Goal: Information Seeking & Learning: Learn about a topic

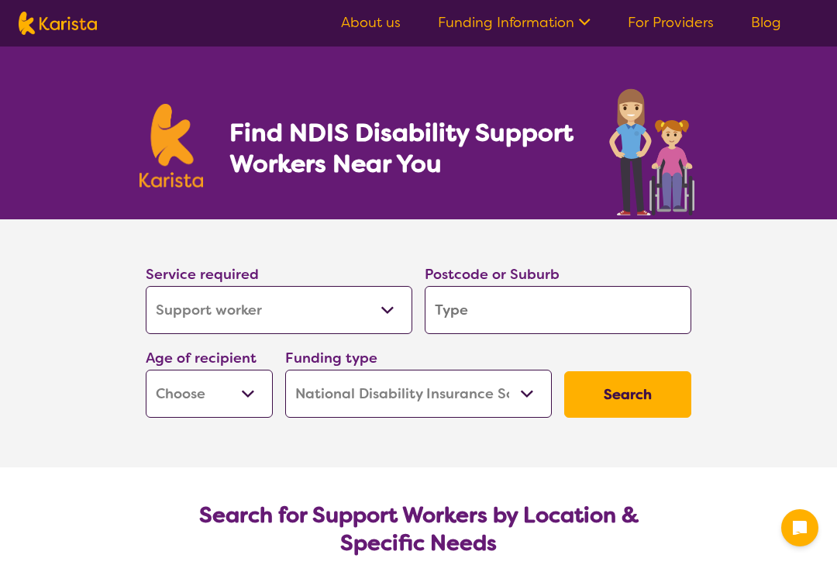
select select "Support worker"
select select "NDIS"
select select "Support worker"
select select "NDIS"
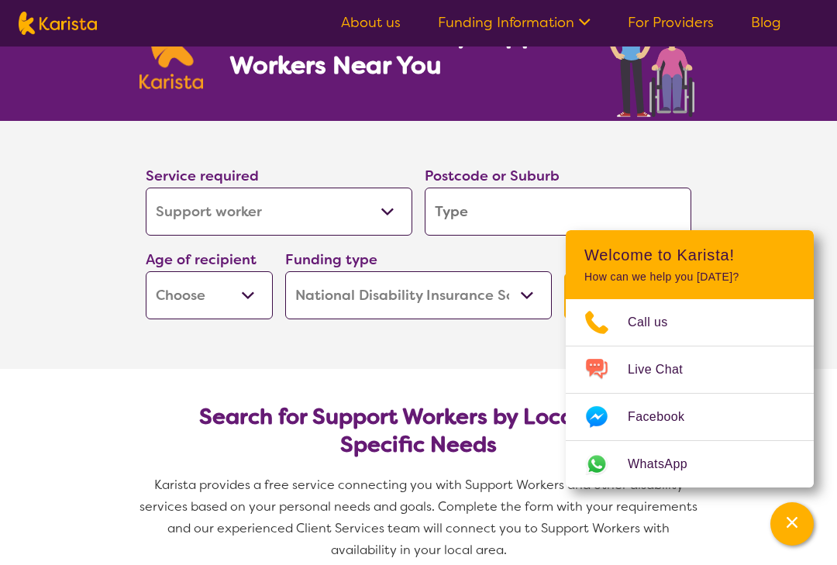
click at [378, 303] on select "Home Care Package (HCP) National Disability Insurance Scheme (NDIS) I don't know" at bounding box center [418, 295] width 267 height 48
click at [183, 300] on select "Early Childhood - 0 to 9 Child - 10 to 11 Adolescent - 12 to 17 Adult - 18 to 6…" at bounding box center [209, 295] width 127 height 48
select select "AD"
click at [187, 216] on select "Allied Health Assistant Assessment ([MEDICAL_DATA] or [MEDICAL_DATA]) Behaviour…" at bounding box center [279, 212] width 267 height 48
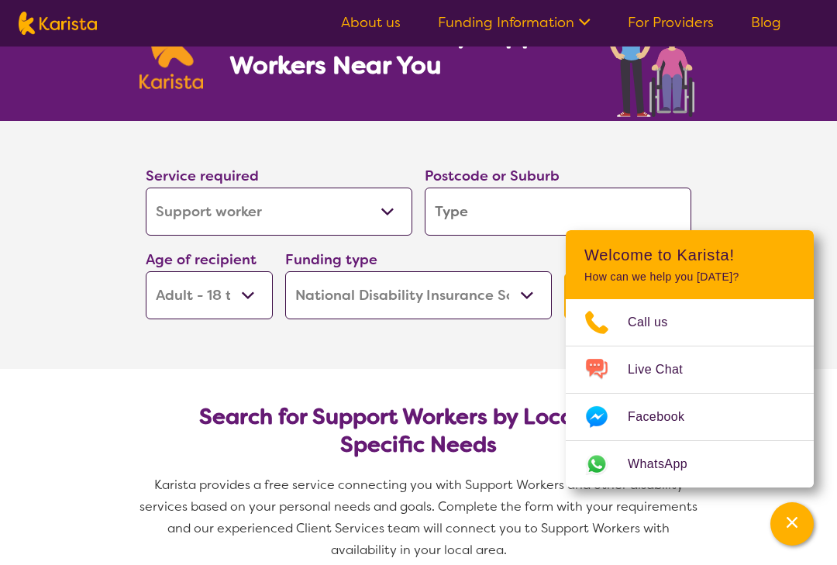
click at [455, 214] on input "search" at bounding box center [558, 212] width 267 height 48
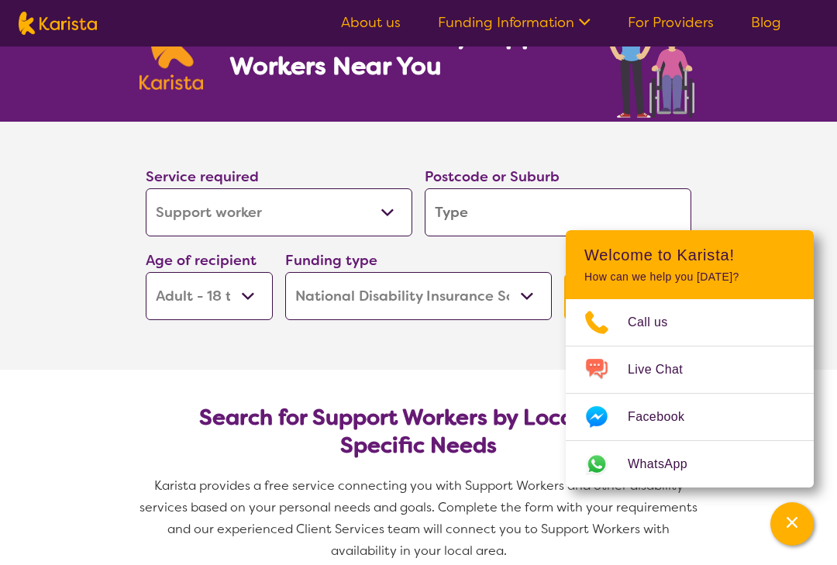
type input "3"
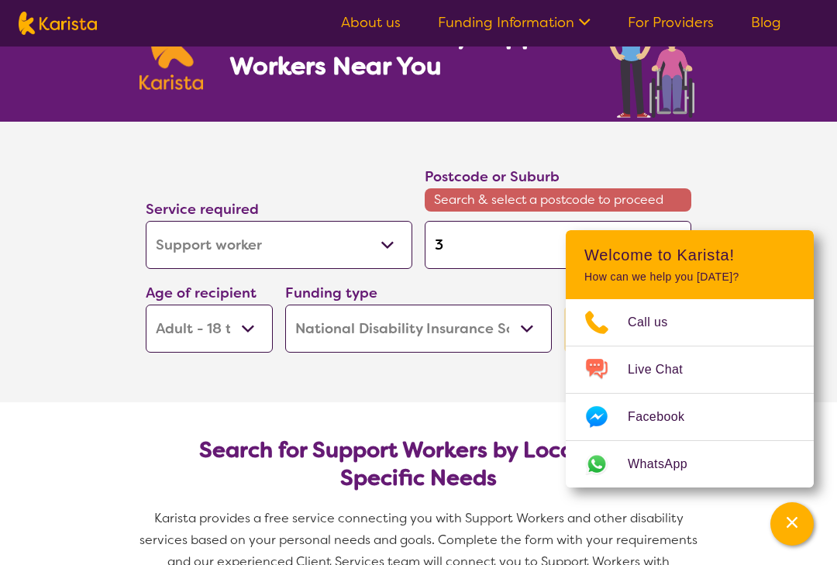
type input "31"
type input "314"
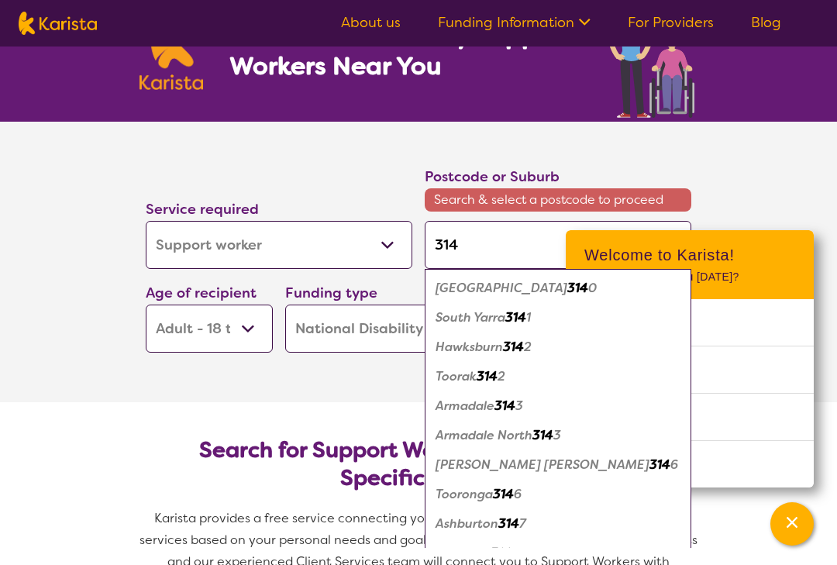
type input "3147"
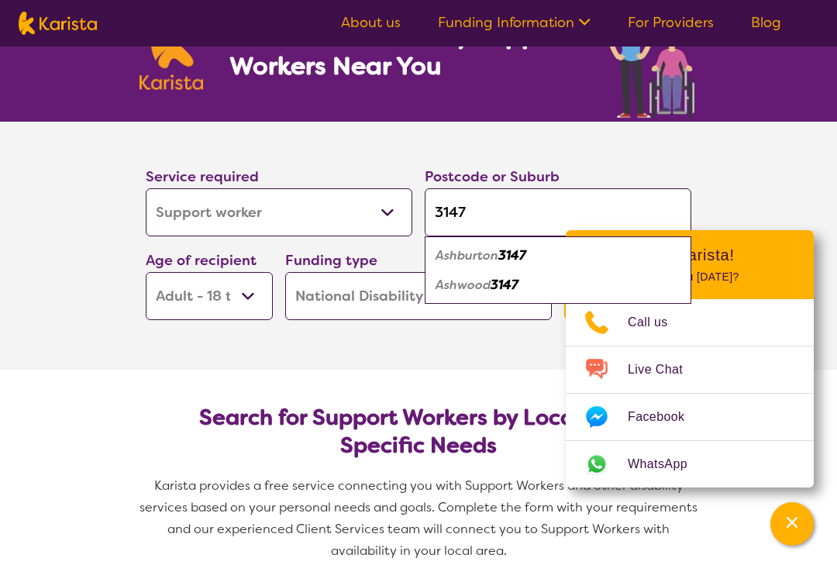
type input "3147"
click at [464, 287] on em "Ashwood" at bounding box center [463, 285] width 55 height 16
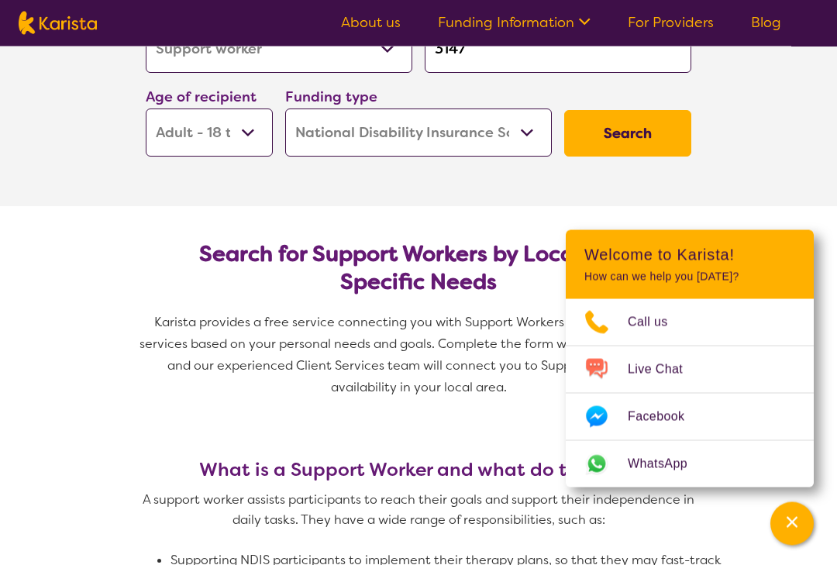
click at [799, 530] on icon "Channel Menu" at bounding box center [793, 523] width 16 height 16
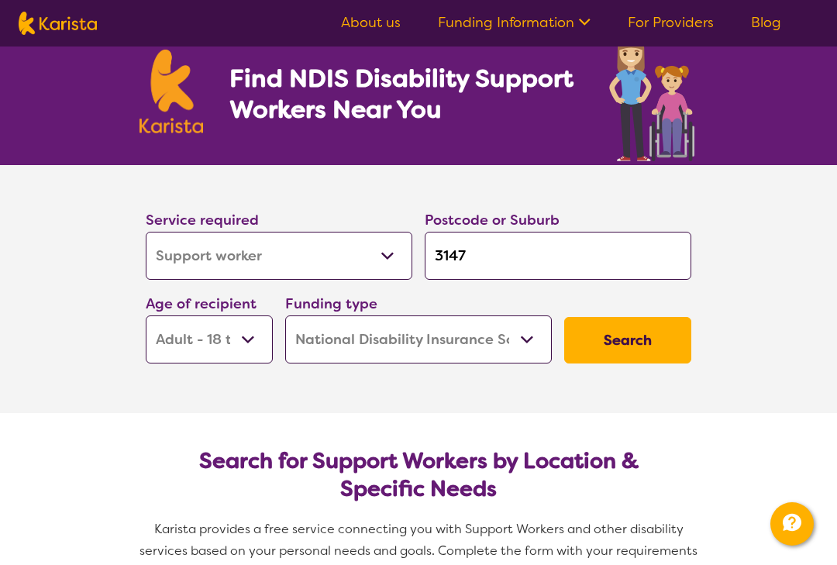
scroll to position [47, 0]
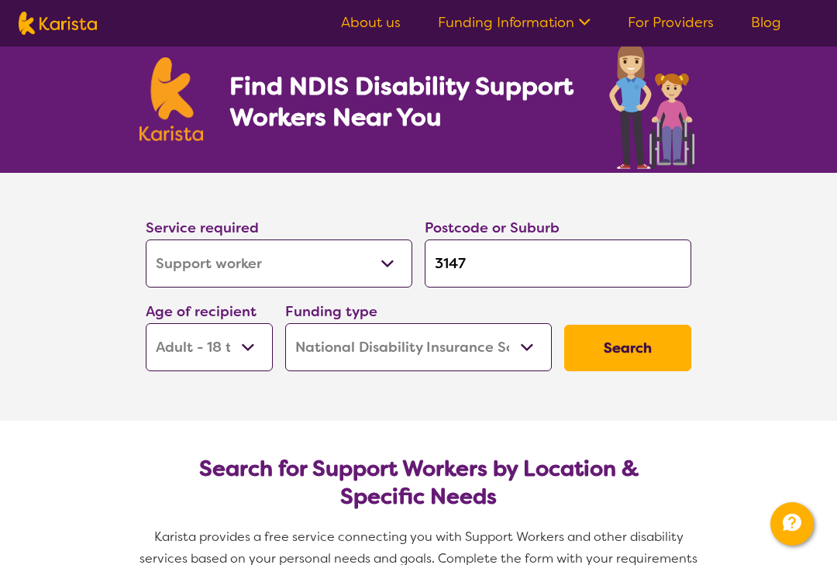
click at [601, 346] on button "Search" at bounding box center [628, 348] width 127 height 47
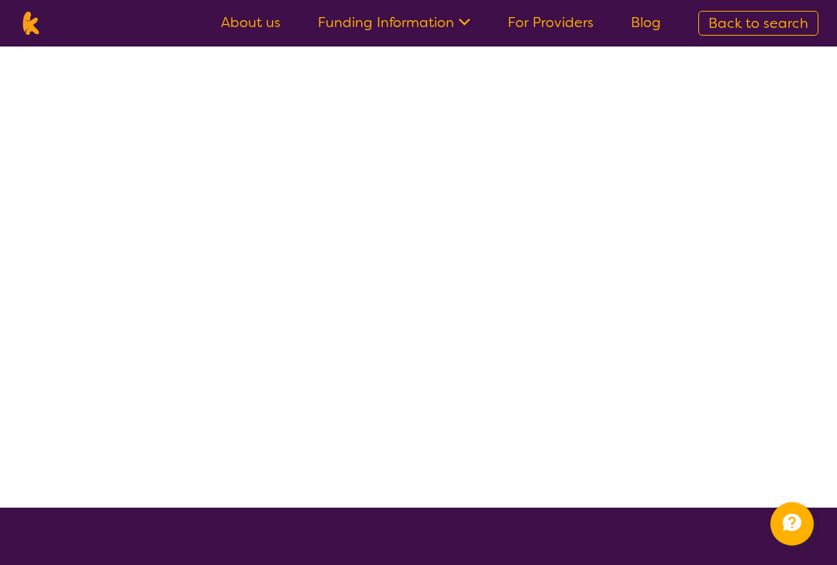
scroll to position [1, 0]
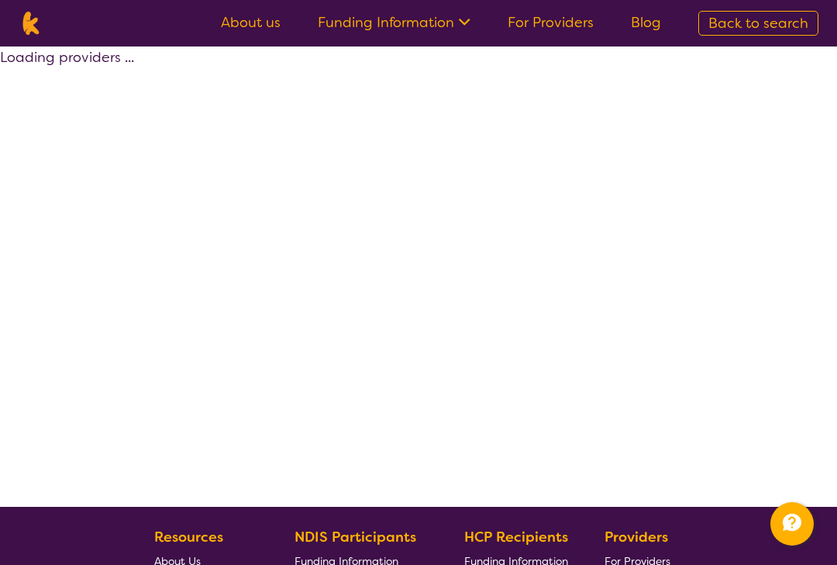
select select "by_score"
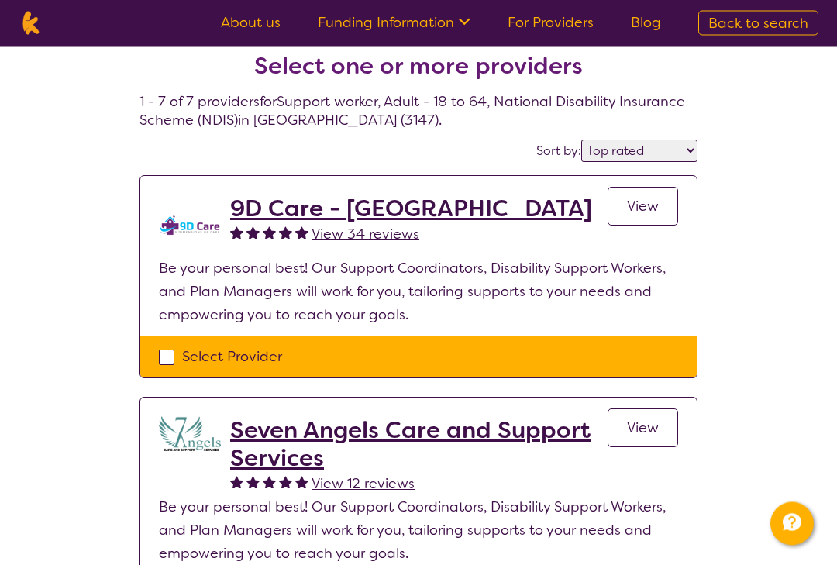
scroll to position [0, 0]
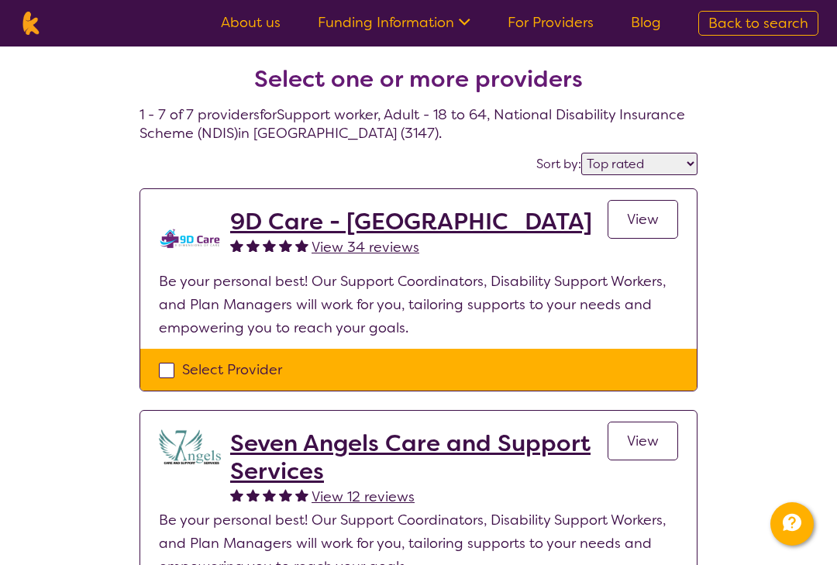
click at [336, 30] on link "Funding Information" at bounding box center [394, 22] width 153 height 19
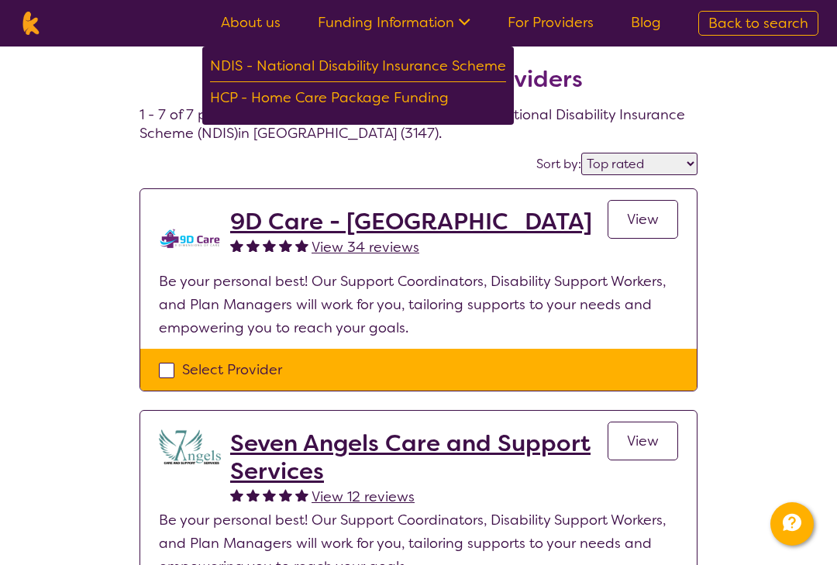
click at [252, 27] on link "About us" at bounding box center [251, 22] width 60 height 19
select select "Support worker"
select select "AD"
select select "NDIS"
select select "Support worker"
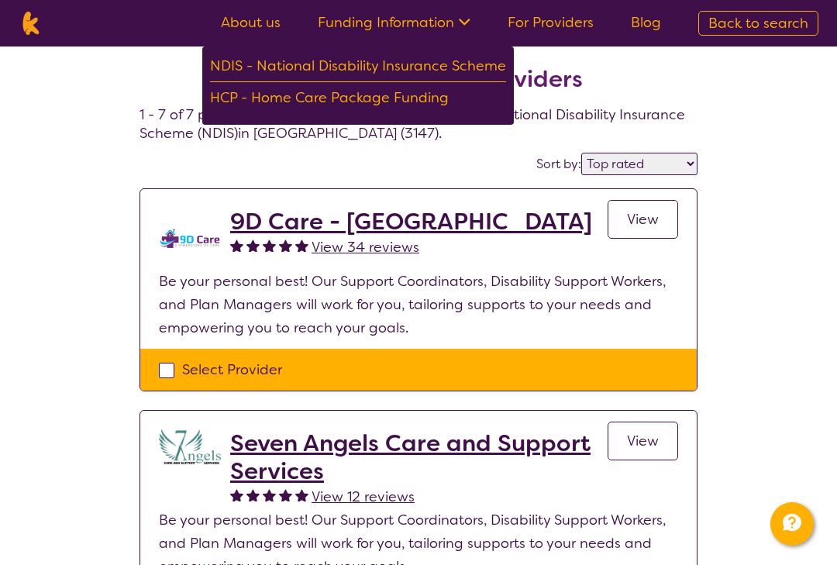
select select "AD"
select select "NDIS"
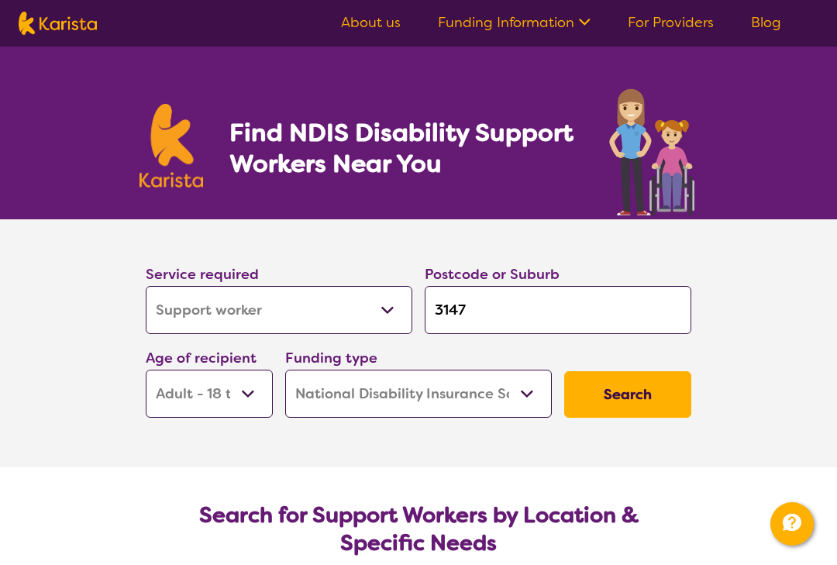
scroll to position [75, 0]
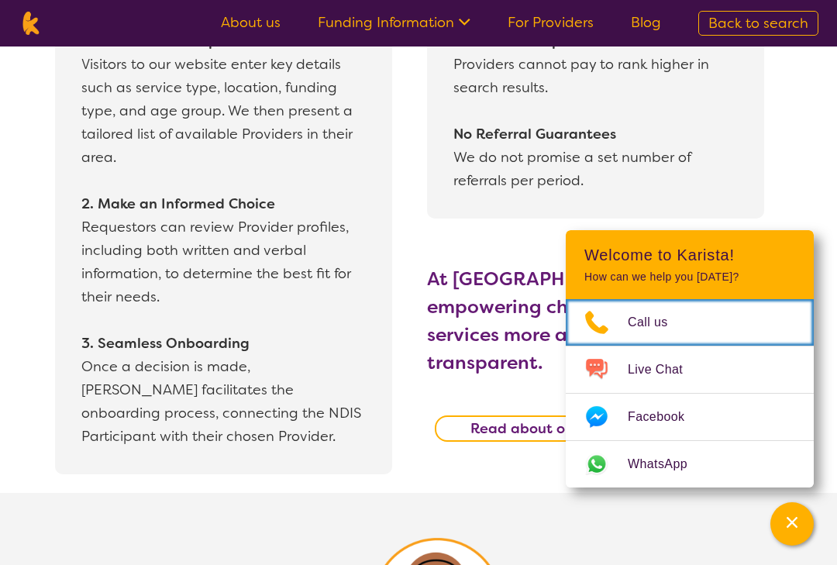
scroll to position [1417, 0]
